Goal: Book appointment/travel/reservation

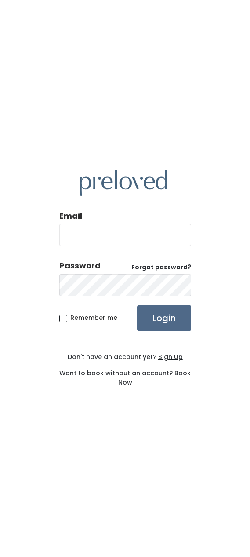
click at [154, 246] on input "Email" at bounding box center [125, 235] width 132 height 22
type input "[EMAIL_ADDRESS][DOMAIN_NAME]"
click at [172, 327] on input "Login" at bounding box center [164, 318] width 54 height 26
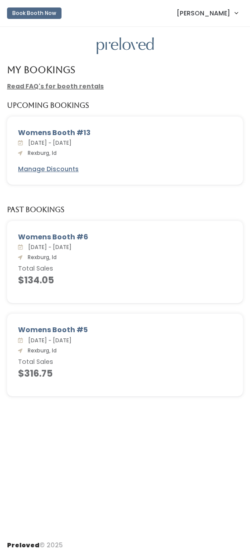
click at [84, 132] on div "Womens Booth #13" at bounding box center [125, 133] width 214 height 11
click at [79, 131] on div "Womens Booth #13" at bounding box center [125, 133] width 214 height 11
click at [106, 145] on div "[DATE] - [DATE] [GEOGRAPHIC_DATA], [GEOGRAPHIC_DATA]" at bounding box center [125, 147] width 214 height 19
click at [119, 143] on div "[DATE] - [DATE] [GEOGRAPHIC_DATA], [GEOGRAPHIC_DATA]" at bounding box center [125, 147] width 214 height 19
click at [68, 135] on div "Womens Booth #13" at bounding box center [125, 133] width 214 height 11
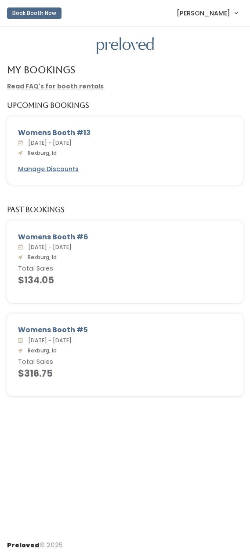
click at [76, 135] on div "Womens Booth #13" at bounding box center [125, 133] width 214 height 11
